Goal: Find specific page/section: Find specific page/section

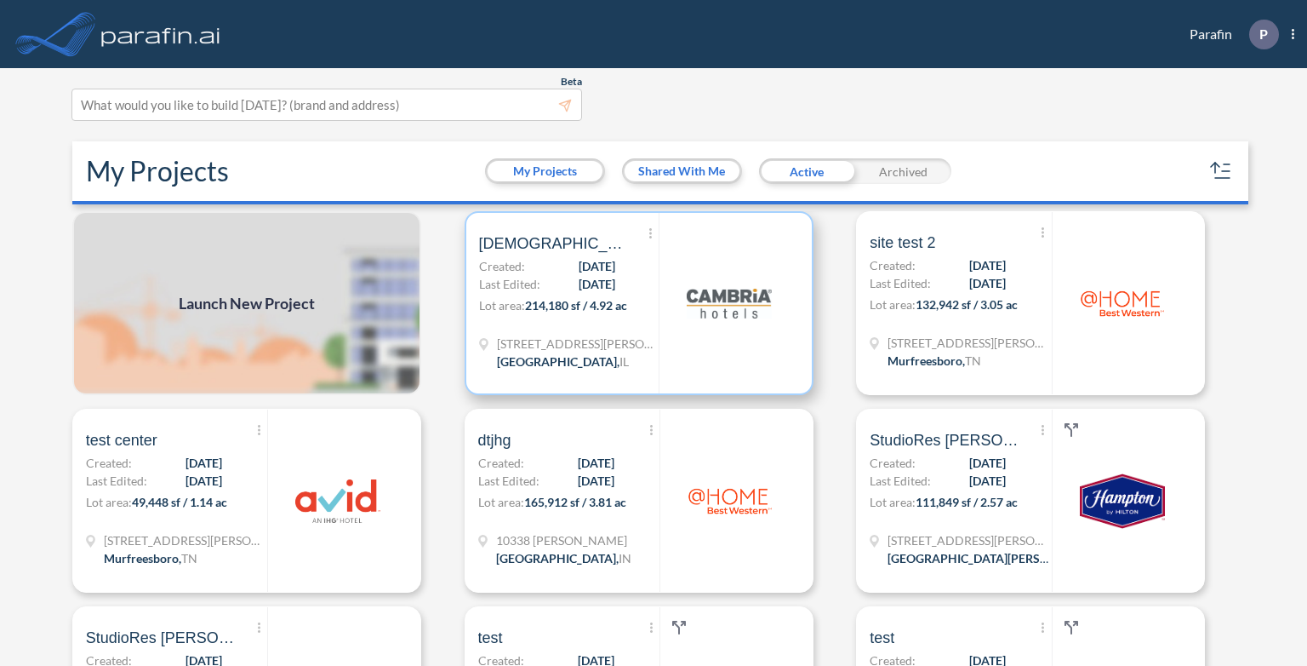
click at [629, 285] on div "Show More Created with sketchtool. Archive Reports Share a copy dsgfds Created:…" at bounding box center [569, 303] width 180 height 180
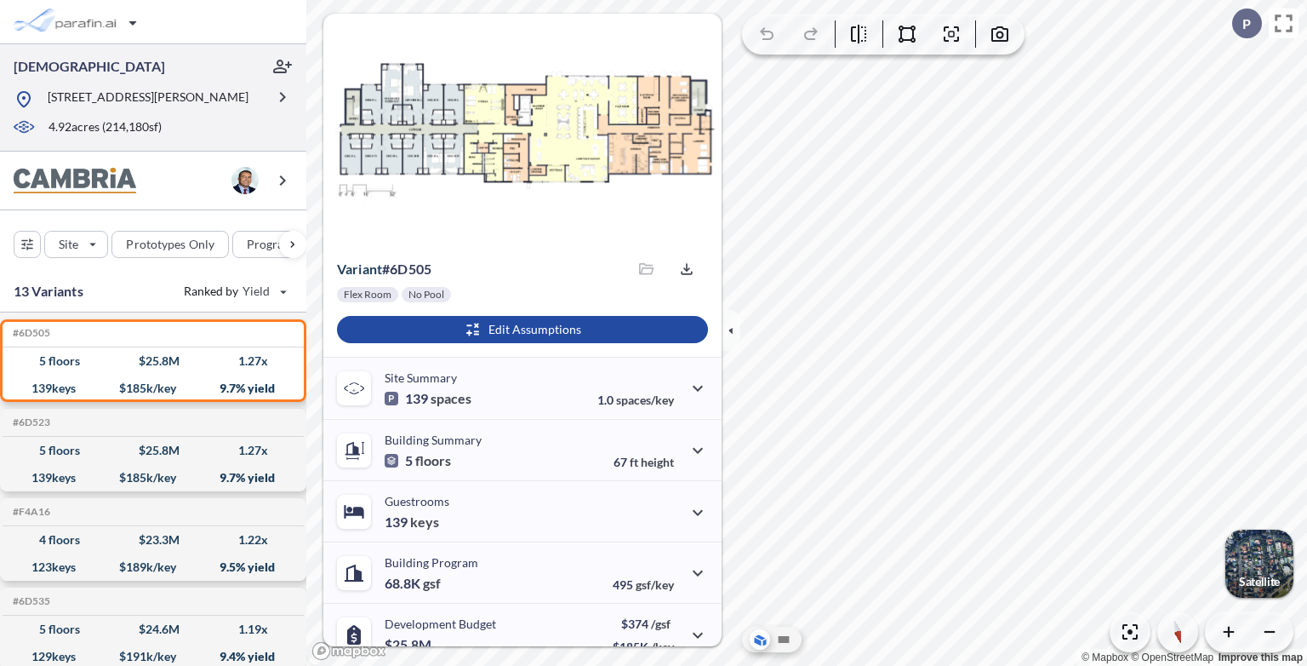
click at [252, 114] on div at bounding box center [140, 114] width 252 height 9
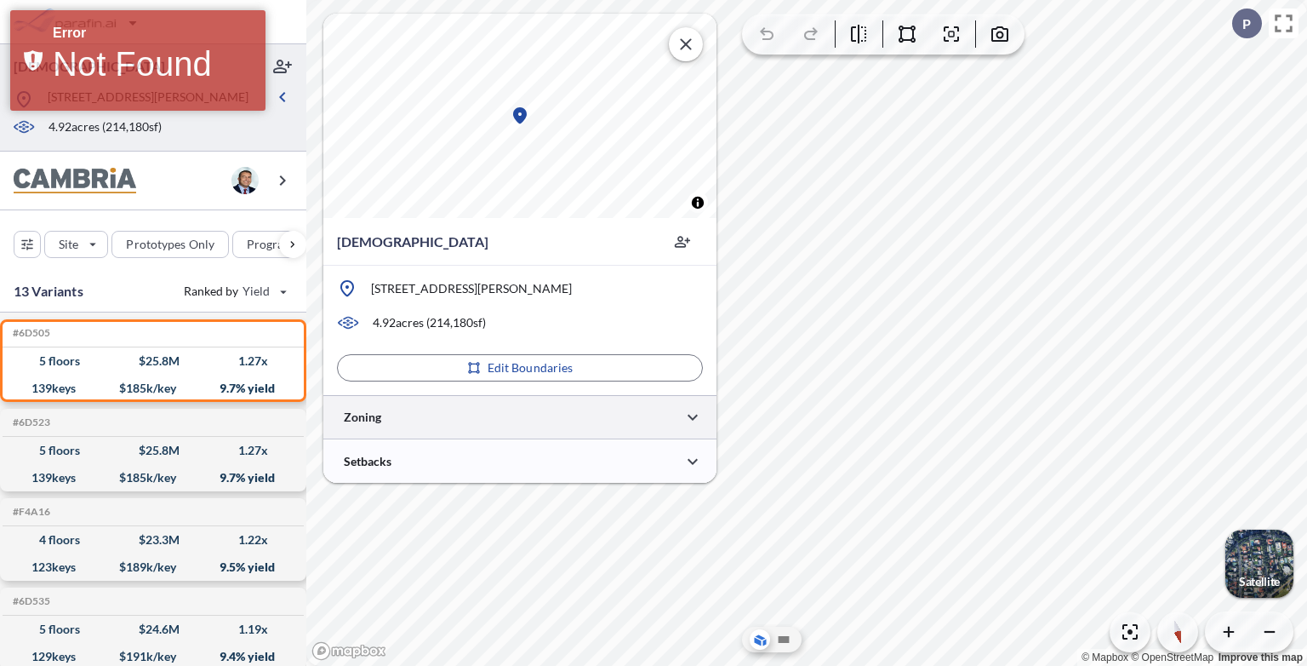
click at [455, 408] on div at bounding box center [519, 416] width 393 height 43
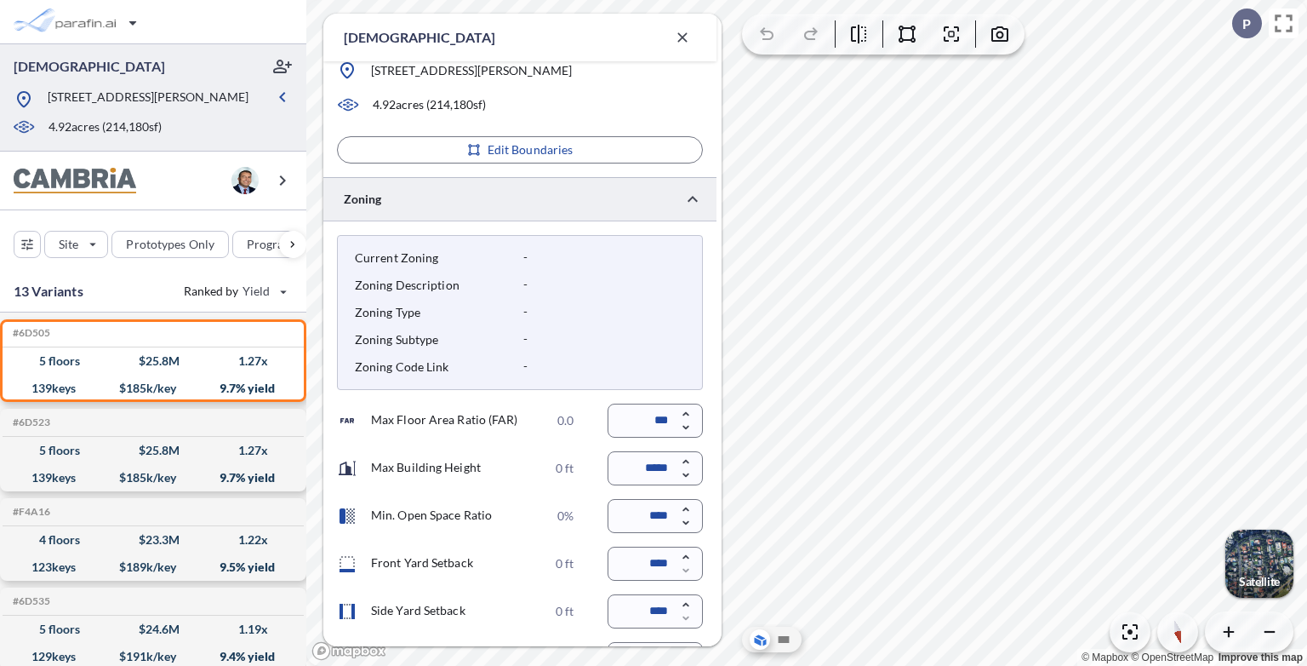
scroll to position [351, 0]
